Goal: Information Seeking & Learning: Learn about a topic

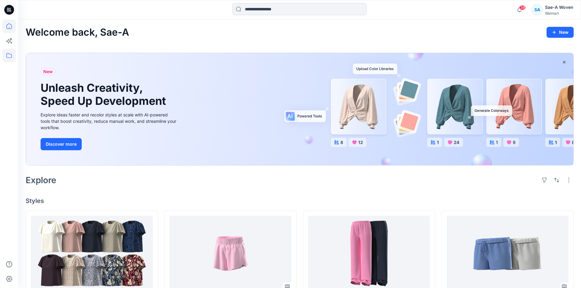
click at [10, 57] on icon at bounding box center [8, 55] width 13 height 13
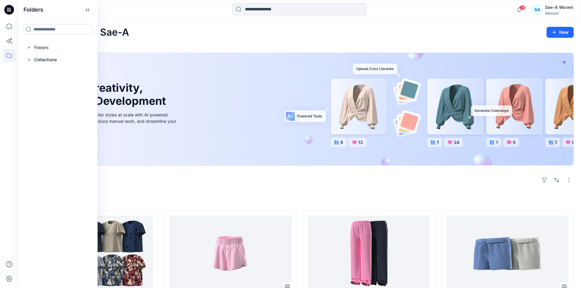
click at [47, 46] on div at bounding box center [58, 47] width 70 height 12
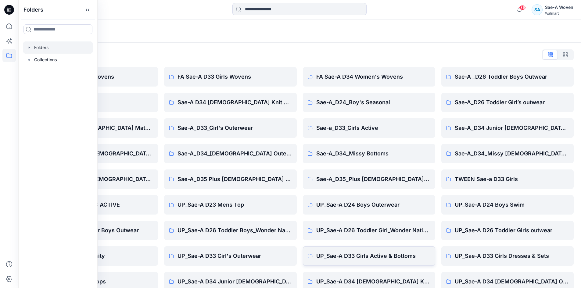
click at [370, 254] on p "UP_Sae-A D33 Girls Active & Bottoms" at bounding box center [373, 256] width 114 height 9
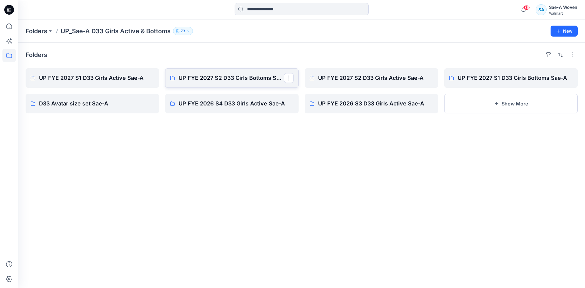
click at [238, 80] on p "UP FYE 2027 S2 D33 Girls Bottoms Sae-A" at bounding box center [231, 78] width 105 height 9
click at [94, 76] on p "UP FYE 2027 S1 D33 Girls Active Sae-A" at bounding box center [96, 78] width 115 height 9
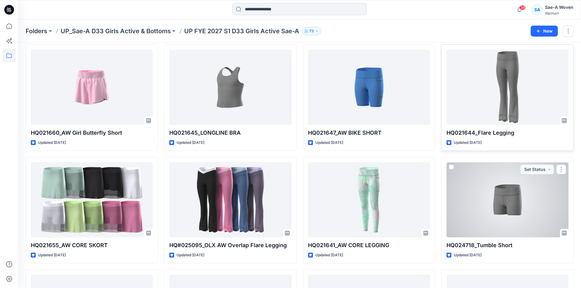
scroll to position [19, 0]
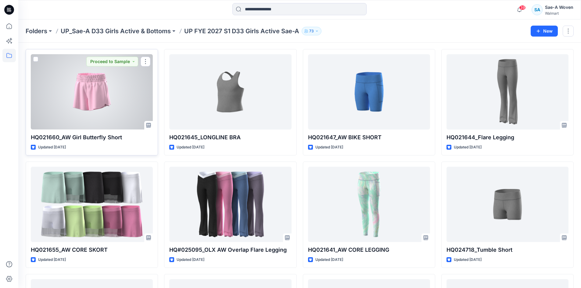
click at [118, 111] on div at bounding box center [92, 91] width 122 height 75
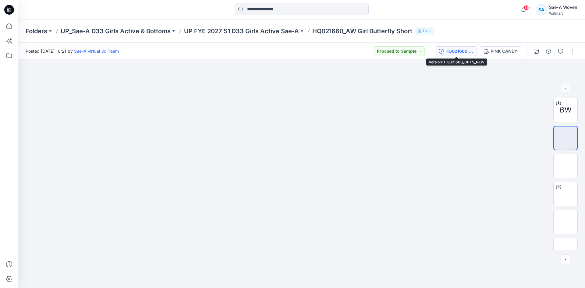
click at [452, 53] on div "HQ021660_OPT5_NEW" at bounding box center [460, 51] width 28 height 7
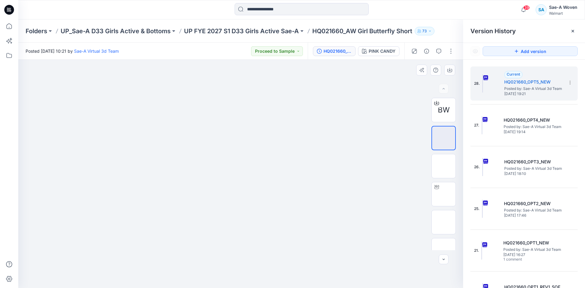
click at [228, 83] on img at bounding box center [240, 83] width 463 height 0
click at [576, 32] on div at bounding box center [573, 31] width 10 height 10
click at [444, 166] on img at bounding box center [444, 166] width 0 height 0
click at [572, 28] on div at bounding box center [573, 31] width 10 height 10
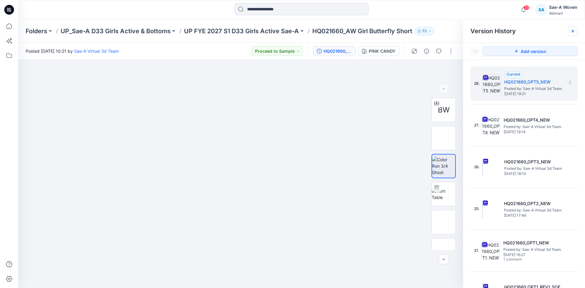
click at [572, 27] on div at bounding box center [573, 31] width 10 height 10
click at [572, 29] on icon at bounding box center [573, 31] width 5 height 5
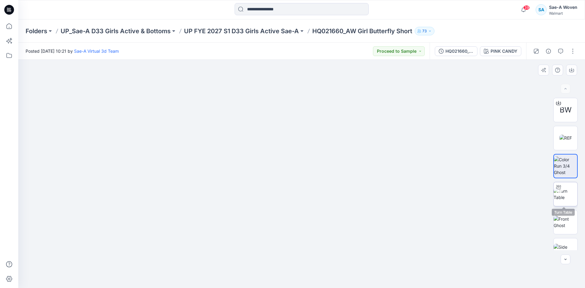
click at [571, 201] on img at bounding box center [566, 194] width 24 height 13
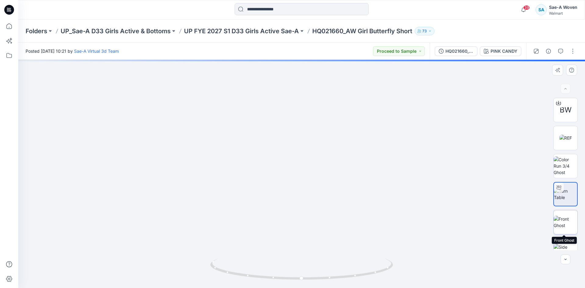
click at [566, 219] on img at bounding box center [566, 222] width 24 height 13
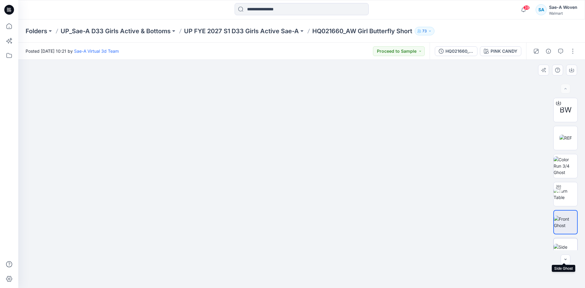
click at [560, 244] on img at bounding box center [566, 250] width 24 height 13
click at [561, 227] on img at bounding box center [566, 222] width 24 height 13
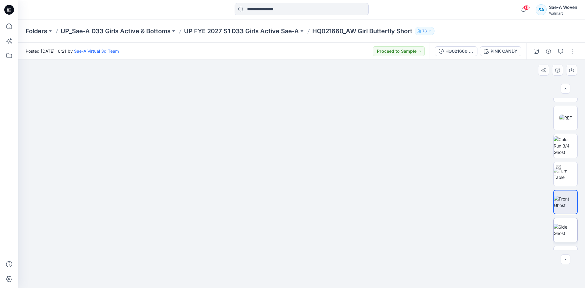
scroll to position [40, 0]
click at [563, 241] on img at bounding box center [566, 238] width 24 height 13
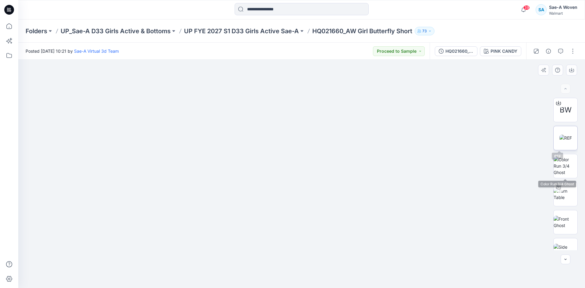
click at [567, 137] on img at bounding box center [566, 138] width 12 height 6
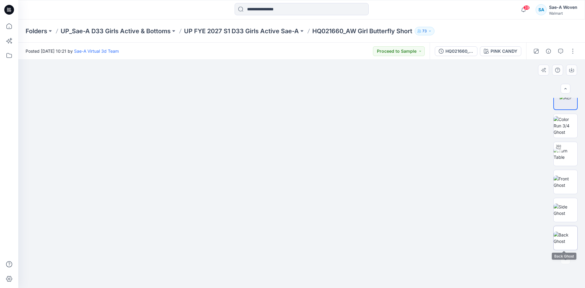
click at [561, 232] on img at bounding box center [566, 238] width 24 height 13
click at [564, 214] on img at bounding box center [566, 210] width 24 height 13
click at [571, 184] on img at bounding box center [566, 182] width 24 height 13
click at [563, 210] on img at bounding box center [566, 210] width 24 height 13
click at [566, 188] on img at bounding box center [566, 182] width 24 height 13
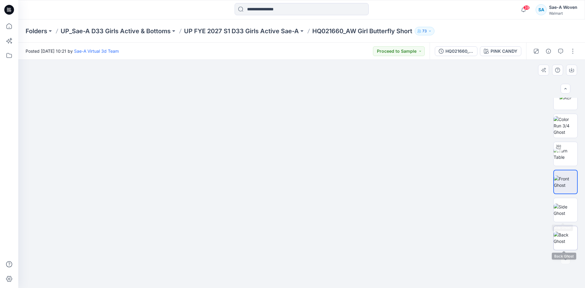
click at [563, 232] on img at bounding box center [566, 238] width 24 height 13
click at [557, 213] on img at bounding box center [566, 210] width 24 height 13
click at [561, 188] on img at bounding box center [566, 182] width 24 height 13
click at [568, 124] on img at bounding box center [566, 125] width 24 height 19
click at [466, 52] on div "HQ021660_OPT5_NEW" at bounding box center [460, 51] width 28 height 7
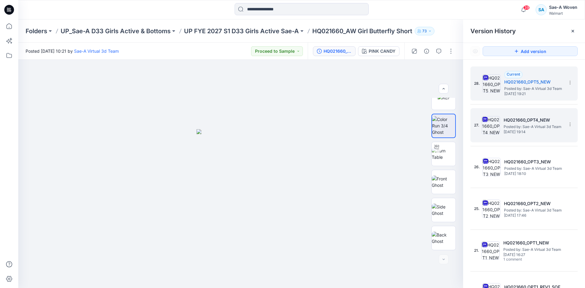
click at [529, 117] on h5 "HQ021660_OPT4_NEW" at bounding box center [534, 119] width 61 height 7
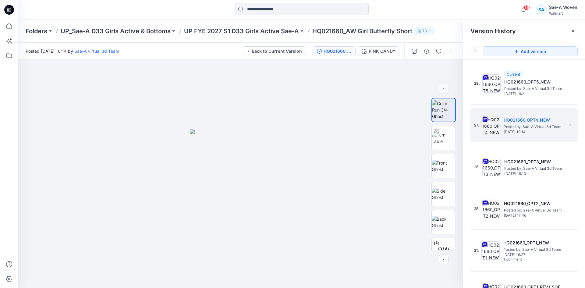
click at [410, 187] on div at bounding box center [240, 174] width 445 height 228
click at [575, 30] on icon at bounding box center [573, 31] width 5 height 5
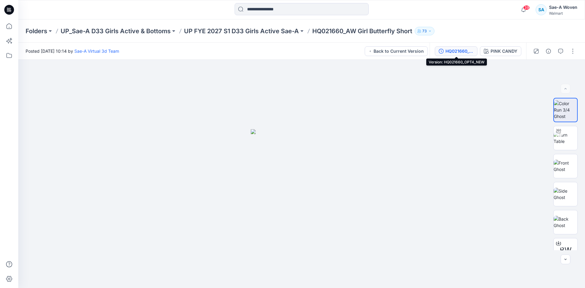
click at [451, 48] on div "HQ021660_OPT4_NEW" at bounding box center [460, 51] width 28 height 7
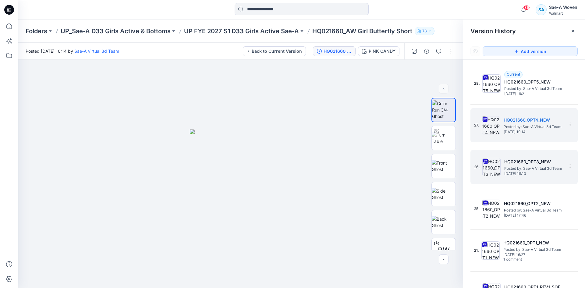
click at [521, 164] on h5 "HQ021660_OPT3_NEW" at bounding box center [534, 161] width 61 height 7
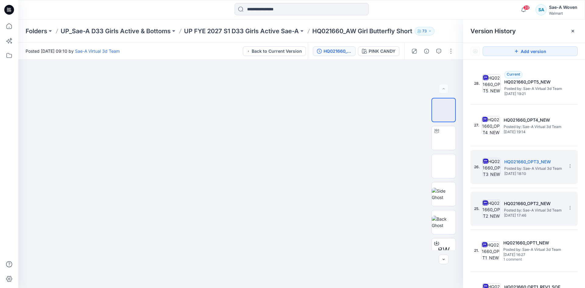
click at [518, 209] on span "Posted by: Sae-A Virtual 3d Team" at bounding box center [534, 210] width 61 height 6
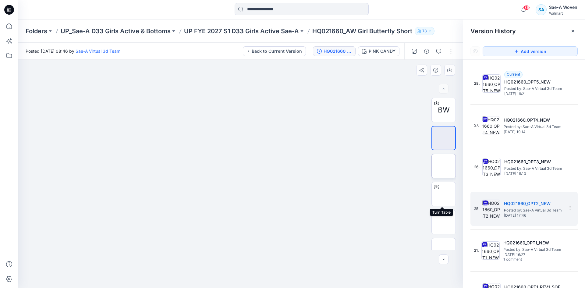
click at [444, 166] on img at bounding box center [444, 166] width 0 height 0
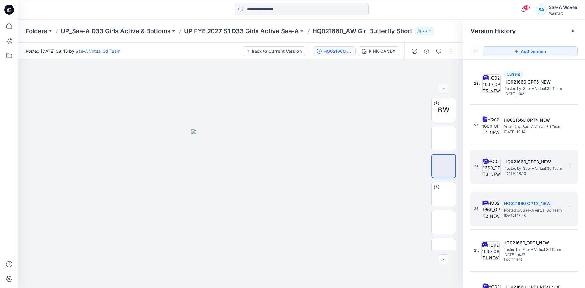
click at [526, 170] on span "Posted by: Sae-A Virtual 3d Team" at bounding box center [534, 169] width 61 height 6
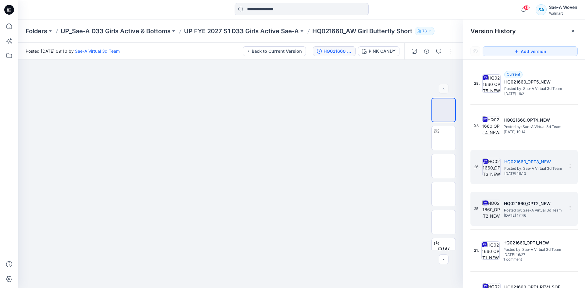
click at [497, 221] on div "25. HQ021660_OPT2_NEW Posted by: Sae-A Virtual 3d Team [DATE] 17:46" at bounding box center [519, 208] width 91 height 29
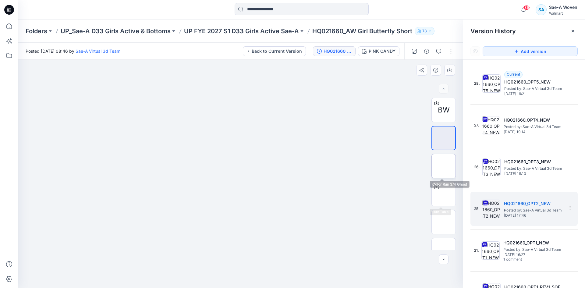
click at [444, 166] on img at bounding box center [444, 166] width 0 height 0
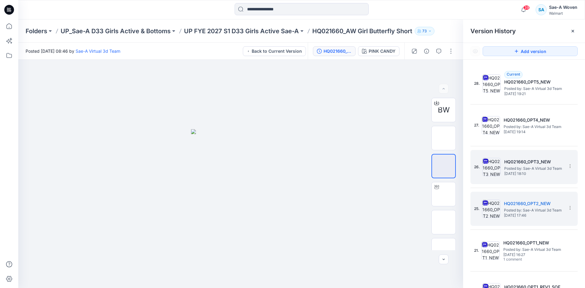
click at [495, 177] on div "26. HQ021660_OPT3_NEW Posted by: Sae-A Virtual 3d Team [DATE] 18:10" at bounding box center [519, 166] width 91 height 29
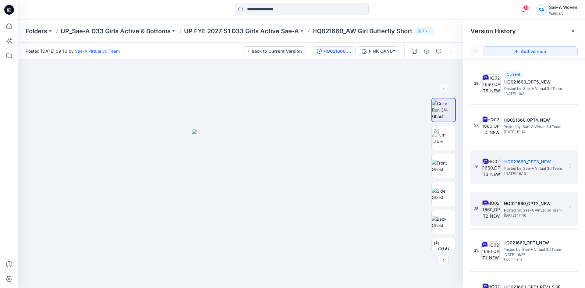
click at [522, 208] on span "Posted by: Sae-A Virtual 3d Team" at bounding box center [534, 210] width 61 height 6
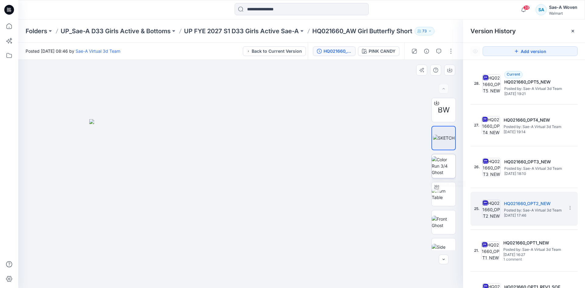
click at [439, 169] on img at bounding box center [444, 165] width 24 height 19
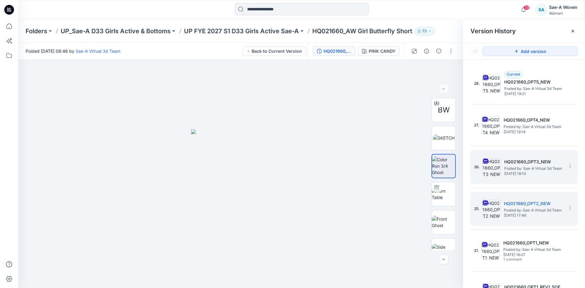
click at [521, 172] on span "[DATE] 18:10" at bounding box center [534, 174] width 61 height 4
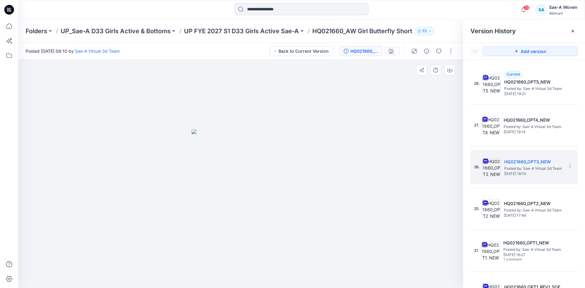
click at [450, 171] on div at bounding box center [443, 174] width 39 height 152
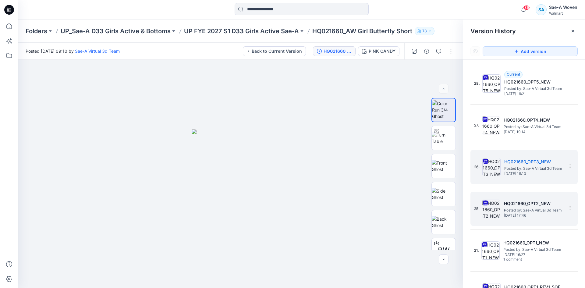
click at [537, 217] on span "[DATE] 17:46" at bounding box center [534, 215] width 61 height 4
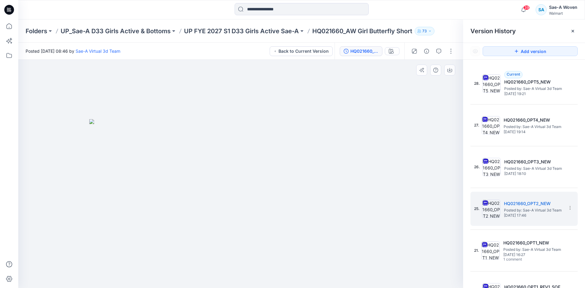
click at [446, 176] on div at bounding box center [443, 174] width 39 height 152
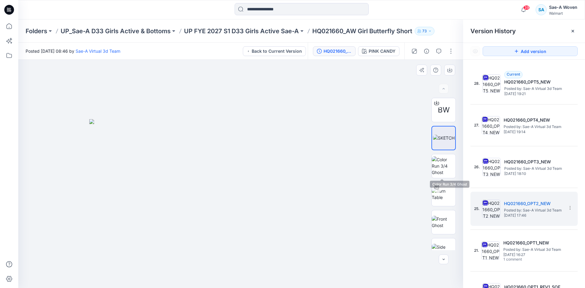
click at [446, 176] on img at bounding box center [444, 165] width 24 height 19
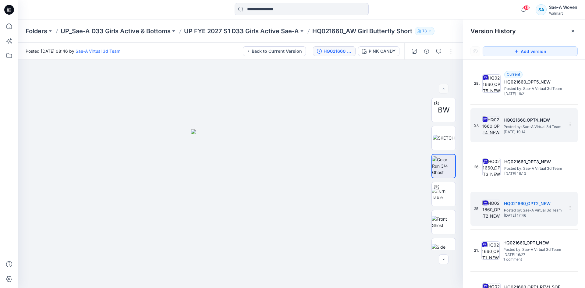
click at [520, 119] on h5 "HQ021660_OPT4_NEW" at bounding box center [534, 119] width 61 height 7
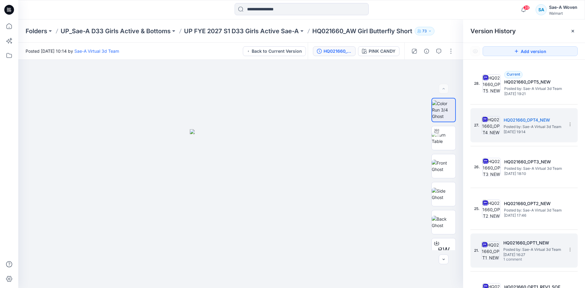
click at [538, 252] on span "Posted by: Sae-A Virtual 3d Team" at bounding box center [534, 250] width 61 height 6
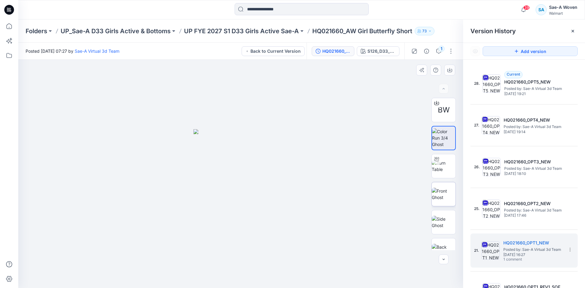
click at [451, 199] on img at bounding box center [444, 194] width 24 height 13
click at [446, 223] on img at bounding box center [444, 222] width 24 height 13
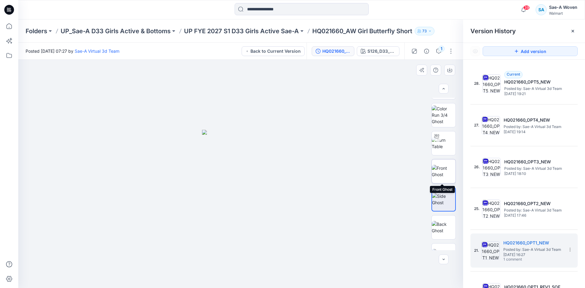
scroll to position [40, 0]
click at [436, 204] on img at bounding box center [444, 210] width 24 height 13
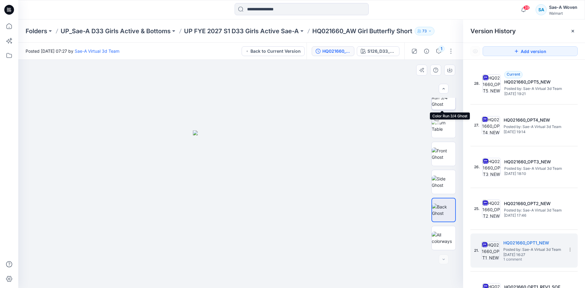
click at [438, 102] on img at bounding box center [444, 97] width 24 height 19
